Goal: Task Accomplishment & Management: Manage account settings

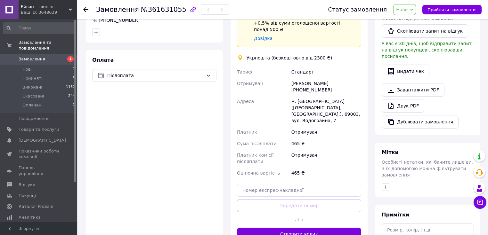
scroll to position [205, 0]
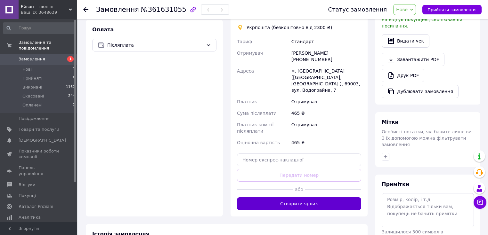
click at [307, 198] on button "Створити ярлик" at bounding box center [299, 204] width 124 height 13
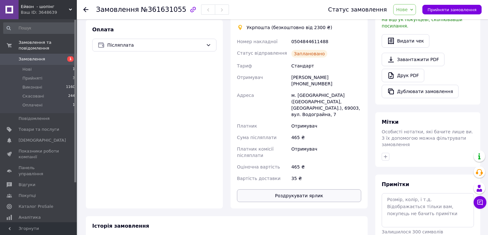
click at [308, 190] on button "Роздрукувати ярлик" at bounding box center [299, 196] width 124 height 13
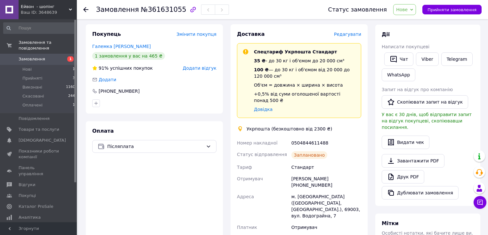
scroll to position [102, 0]
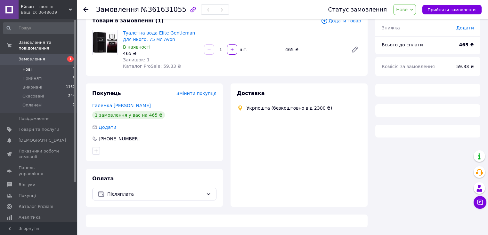
scroll to position [57, 0]
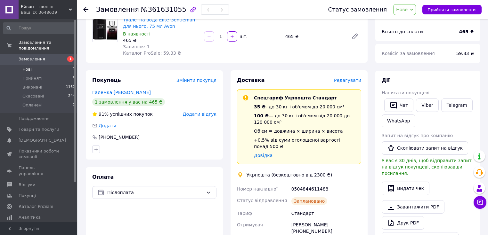
click at [34, 65] on li "Нові 1" at bounding box center [39, 69] width 79 height 9
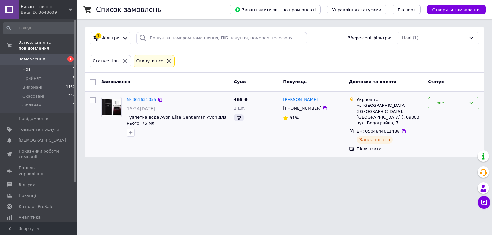
click at [473, 104] on icon at bounding box center [471, 103] width 5 height 5
click at [458, 117] on li "Прийнято" at bounding box center [453, 117] width 51 height 12
click at [323, 107] on icon at bounding box center [325, 108] width 5 height 5
click at [30, 76] on span "Прийняті" at bounding box center [32, 79] width 20 height 6
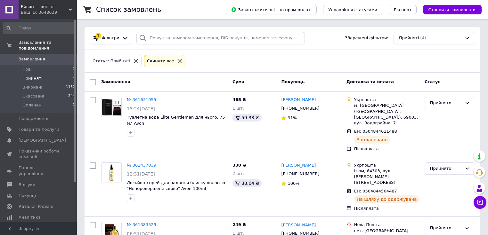
click at [177, 59] on icon at bounding box center [180, 61] width 6 height 6
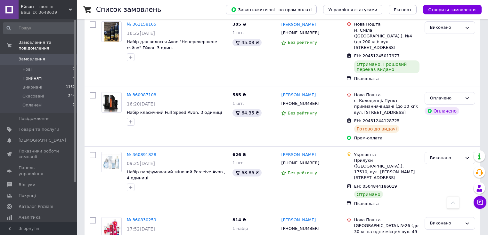
scroll to position [282, 0]
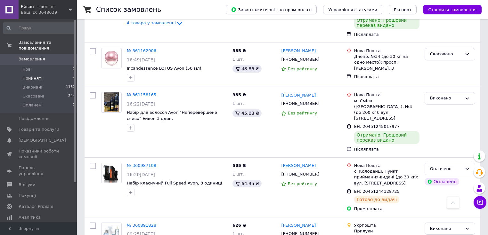
click at [35, 10] on div "Ваш ID: 3648639" at bounding box center [49, 13] width 56 height 6
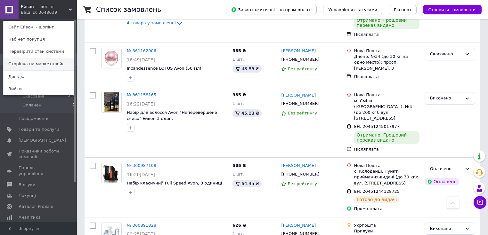
click at [35, 68] on link "Сторінка на маркетплейсі" at bounding box center [39, 64] width 70 height 12
